Goal: Information Seeking & Learning: Check status

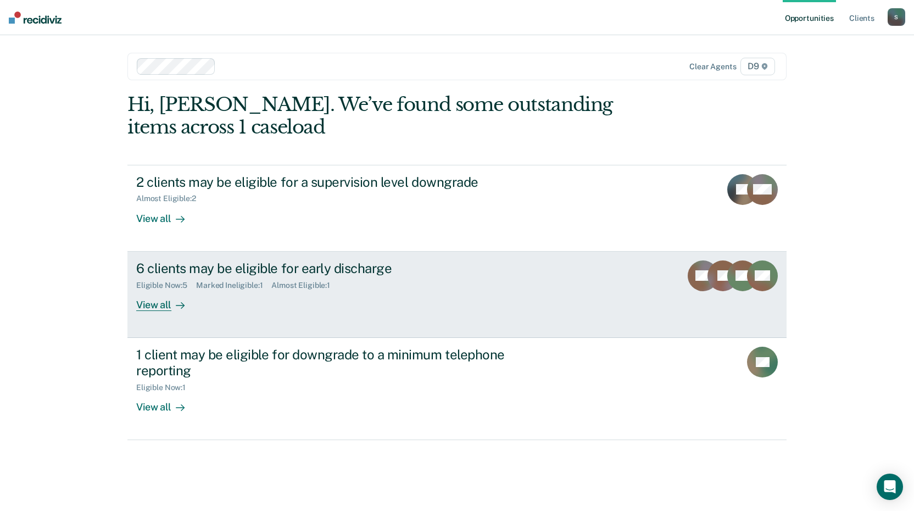
click at [166, 307] on div "View all" at bounding box center [167, 300] width 62 height 21
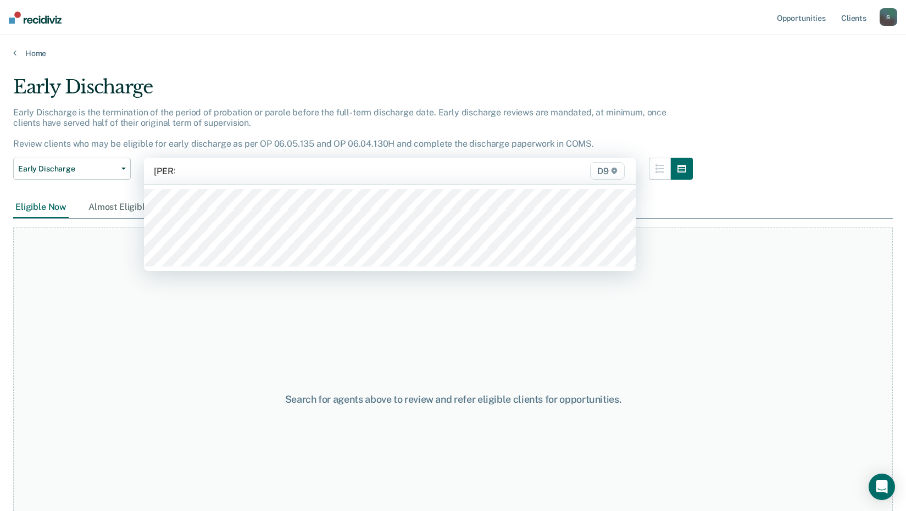
type input "[PERSON_NAME]"
